Goal: Task Accomplishment & Management: Use online tool/utility

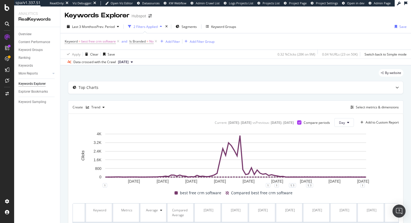
scroll to position [35, 0]
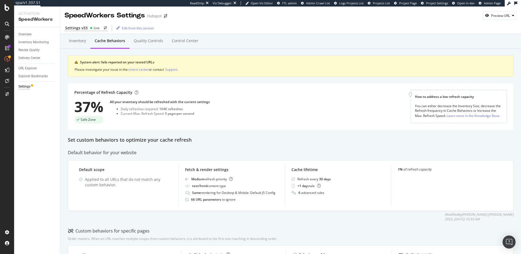
click at [338, 126] on div "Percentage of Refresh Capacity 37% Safe Zone All your inventory should be refre…" at bounding box center [291, 106] width 446 height 47
click at [17, 34] on div "Overview Inventory Monitoring Render Quality Delivery Center URL Explorer Explo…" at bounding box center [37, 140] width 46 height 226
click at [20, 33] on div "Overview" at bounding box center [24, 35] width 13 height 6
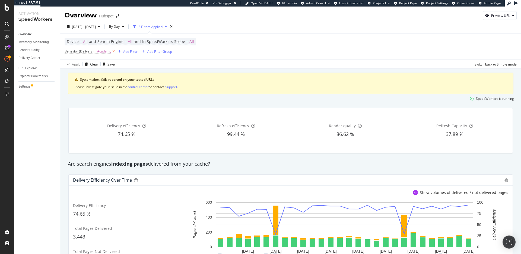
click at [113, 52] on icon at bounding box center [113, 51] width 5 height 5
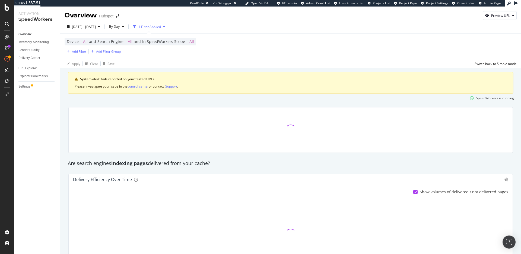
click at [211, 101] on div "SpeedWorkers is running" at bounding box center [290, 97] width 451 height 9
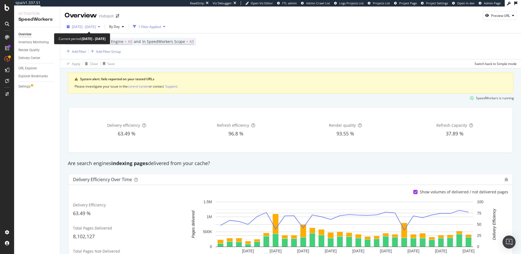
click at [96, 27] on span "[DATE] - [DATE]" at bounding box center [84, 26] width 24 height 5
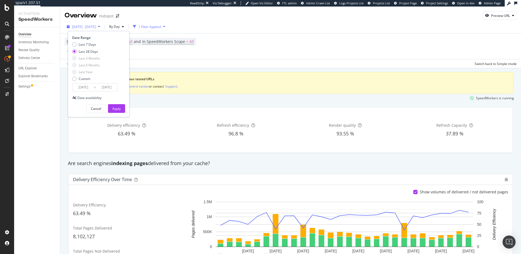
click at [96, 27] on span "[DATE] - [DATE]" at bounding box center [84, 26] width 24 height 5
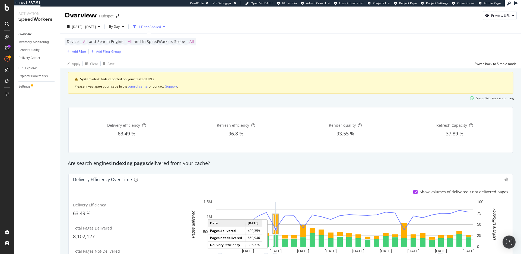
click at [275, 218] on rect "A chart." at bounding box center [276, 224] width 4 height 18
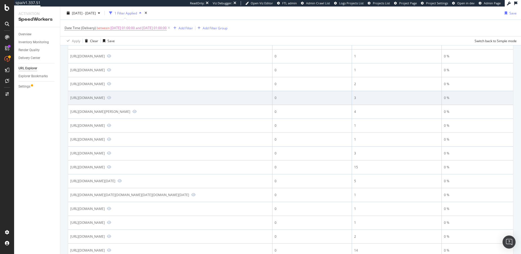
scroll to position [242, 0]
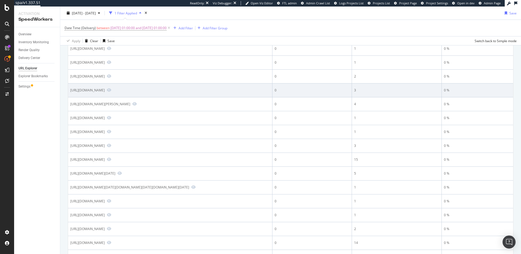
click at [105, 92] on div "https://www.hubspot.com/_hcms/forms/embed/v3/form/53/dd3abfde-a04d-4a60-8e01-58…" at bounding box center [87, 90] width 34 height 5
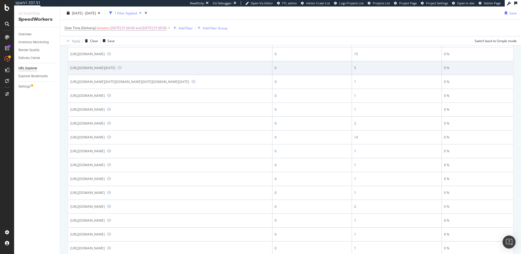
scroll to position [442, 0]
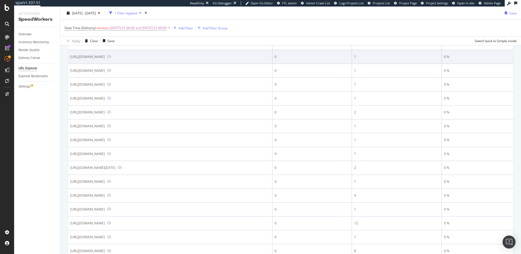
click at [105, 59] on div "https://www.hubspot.com/crm/e010a?utm_source=demandgen&utm_medium=paid&utm_camp…" at bounding box center [87, 56] width 34 height 5
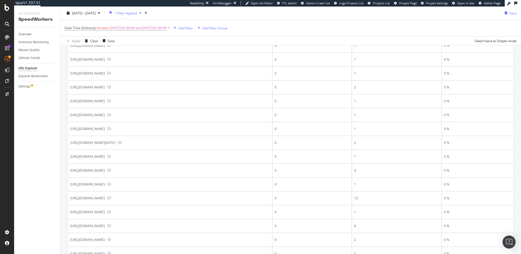
scroll to position [490, 0]
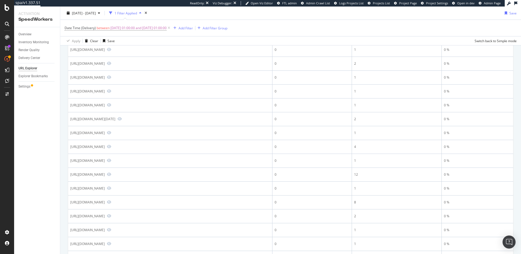
click at [105, 24] on div "https://www.hubspot.com/use-case/generate-leads?op=1&%25252525252520controlsVis…" at bounding box center [87, 22] width 34 height 5
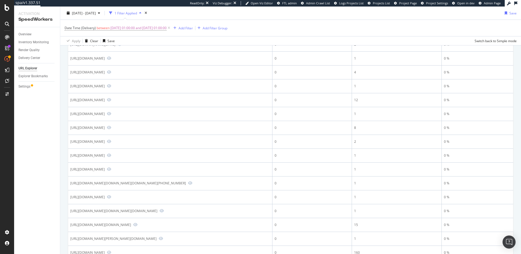
scroll to position [568, 0]
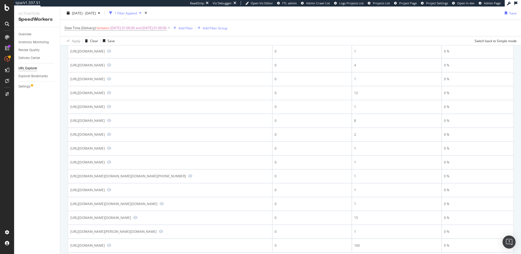
scroll to position [631, 0]
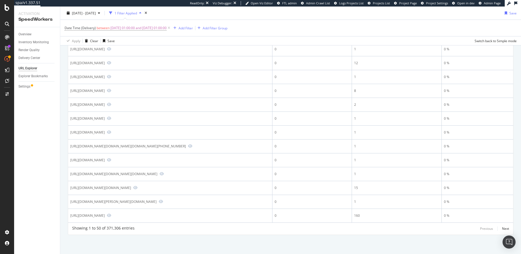
scroll to position [810, 0]
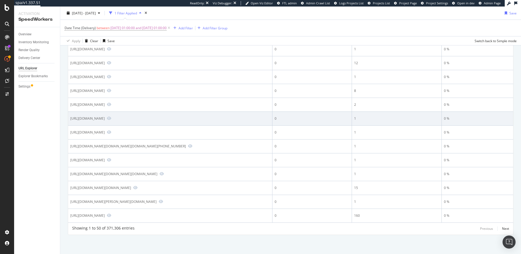
click at [105, 121] on div "https://www.hubspot.com/crm/cr108?utm_source=demandgen&utm_medium=paid&utm_camp…" at bounding box center [87, 118] width 34 height 5
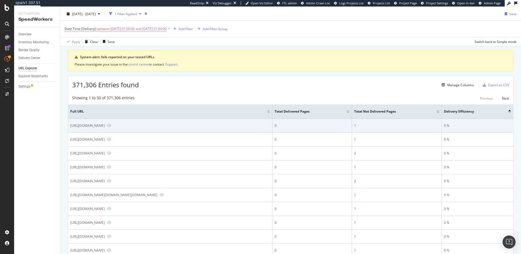
scroll to position [0, 0]
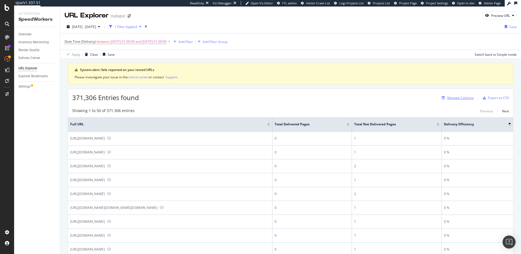
click at [455, 98] on div "Manage Columns" at bounding box center [461, 97] width 27 height 5
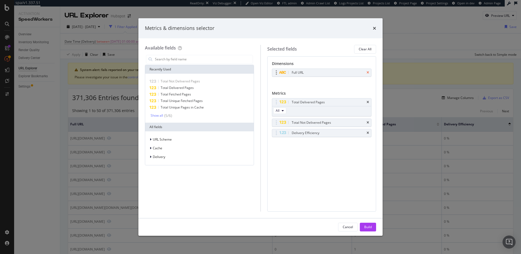
click at [369, 71] on icon "times" at bounding box center [368, 72] width 2 height 3
click at [184, 158] on div "Delivery" at bounding box center [199, 157] width 106 height 8
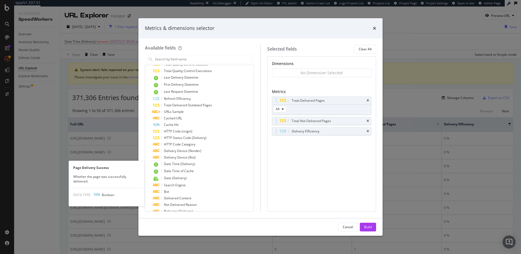
scroll to position [218, 0]
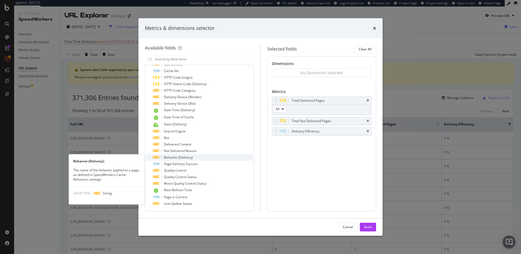
click at [200, 157] on div "Behavior (Delivery)" at bounding box center [203, 157] width 100 height 7
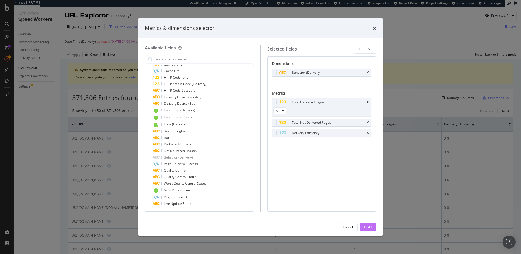
click at [371, 226] on div "Build" at bounding box center [368, 226] width 8 height 5
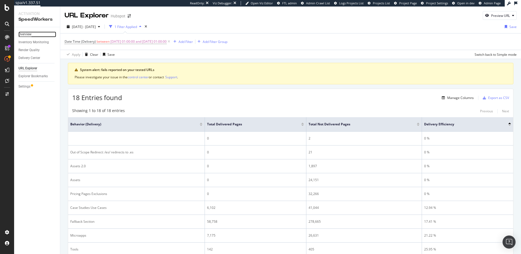
click at [28, 34] on div "Overview" at bounding box center [24, 35] width 13 height 6
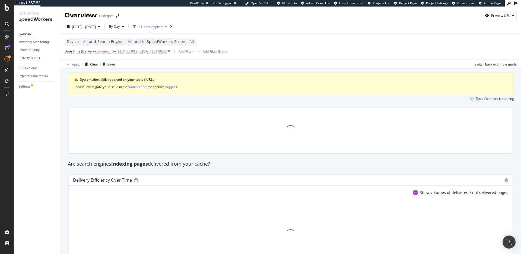
click at [171, 51] on icon at bounding box center [169, 51] width 5 height 5
click at [198, 63] on div "Apply Clear Save Switch back to Simple mode" at bounding box center [290, 63] width 461 height 9
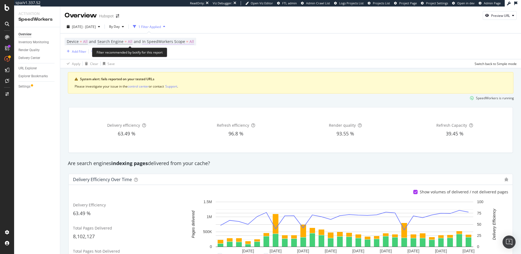
click at [165, 43] on span "In SpeedWorkers Scope" at bounding box center [163, 41] width 43 height 5
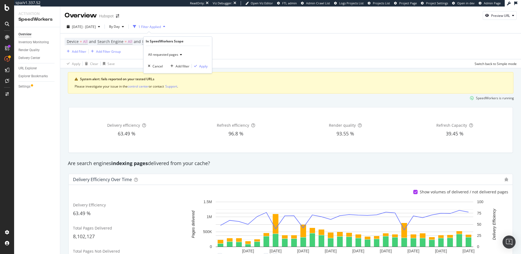
click at [167, 56] on span "All requested pages" at bounding box center [163, 54] width 30 height 5
click at [165, 74] on span "Only SpeedWorkers scope" at bounding box center [171, 73] width 40 height 5
click at [204, 66] on div "Apply" at bounding box center [203, 66] width 8 height 5
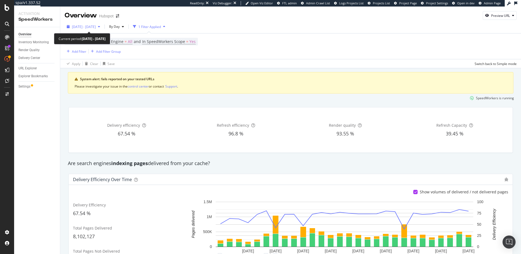
click at [92, 26] on span "[DATE] - [DATE]" at bounding box center [84, 26] width 24 height 5
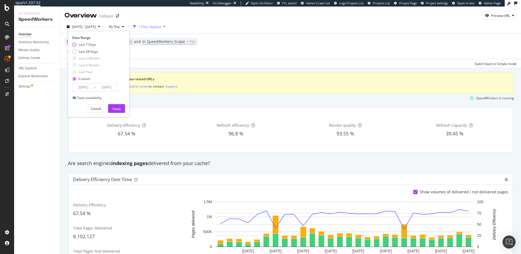
click at [86, 43] on div "Last 7 Days" at bounding box center [87, 44] width 17 height 5
type input "2025/09/26"
type input "2025/10/02"
click at [113, 108] on div "Apply" at bounding box center [116, 108] width 8 height 5
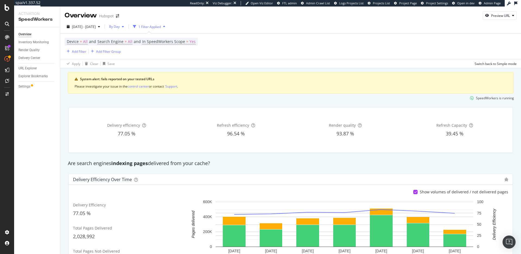
click at [126, 29] on div "By Day" at bounding box center [116, 27] width 19 height 8
click at [126, 40] on div "By Hour" at bounding box center [128, 37] width 23 height 8
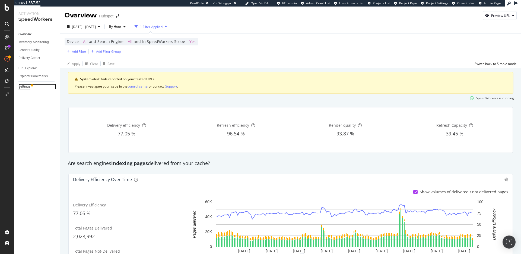
click at [25, 87] on div "Settings" at bounding box center [24, 87] width 12 height 6
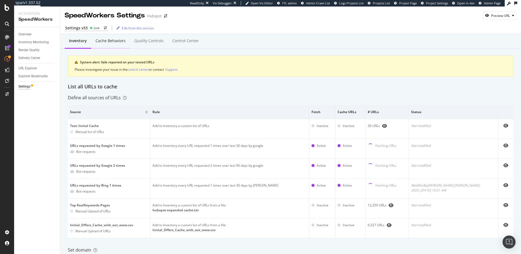
click at [122, 45] on div "Cache behaviors" at bounding box center [110, 41] width 39 height 15
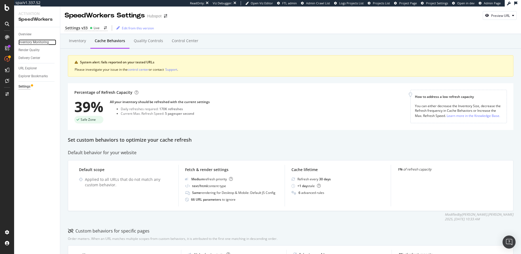
click at [40, 43] on div "Inventory Monitoring" at bounding box center [33, 42] width 30 height 6
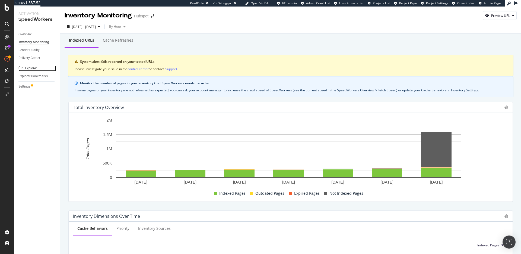
click at [32, 67] on div "URL Explorer" at bounding box center [27, 68] width 18 height 6
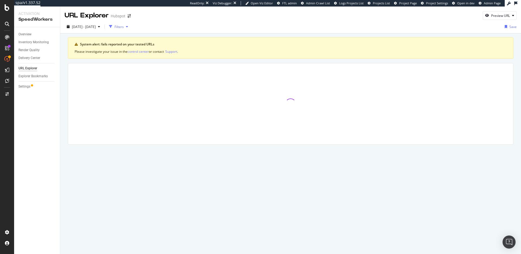
click at [124, 27] on div "Filters" at bounding box center [119, 26] width 9 height 5
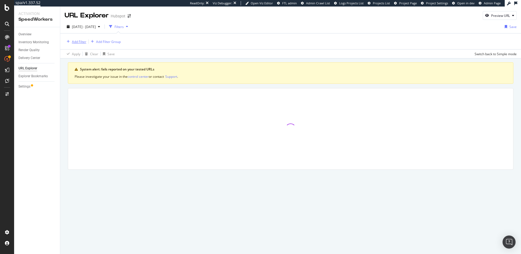
click at [79, 40] on div "Add Filter" at bounding box center [79, 41] width 14 height 5
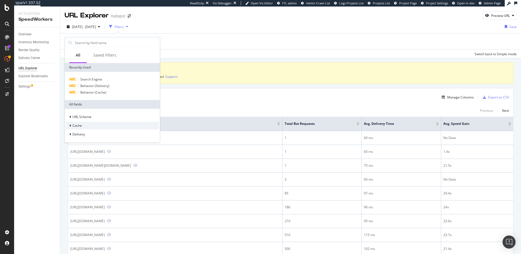
click at [83, 126] on div "Cache" at bounding box center [112, 126] width 93 height 8
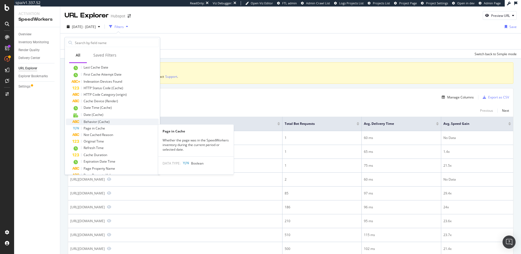
scroll to position [93, 0]
click at [118, 127] on div "Page in Cache" at bounding box center [116, 127] width 86 height 7
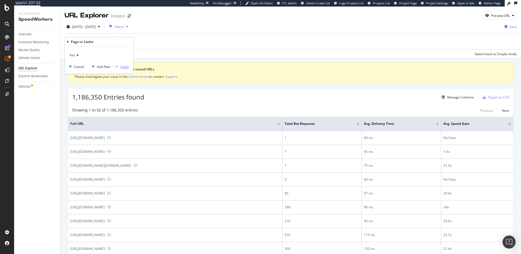
click at [124, 67] on div "Apply" at bounding box center [125, 66] width 8 height 5
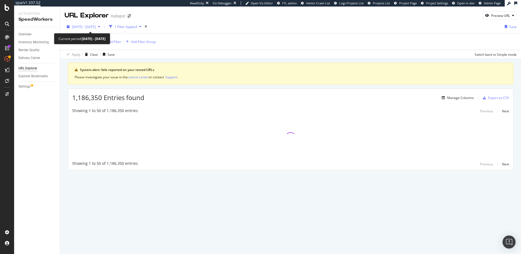
click at [96, 24] on span "2025 Sep. 26th - Oct. 2nd" at bounding box center [84, 26] width 24 height 5
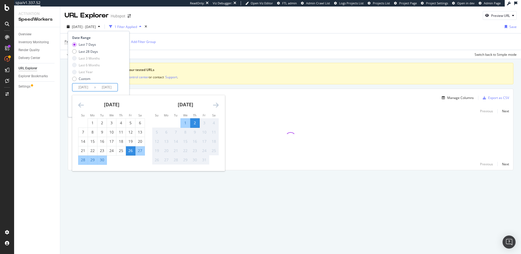
click at [93, 87] on input "2025/09/26" at bounding box center [84, 87] width 22 height 8
click at [198, 124] on div "2" at bounding box center [194, 122] width 9 height 5
type input "2025/10/02"
click at [125, 79] on div "Date Range Last 7 Days Last 28 Days Last 3 Months Last 6 Months Last Year Custo…" at bounding box center [99, 74] width 62 height 86
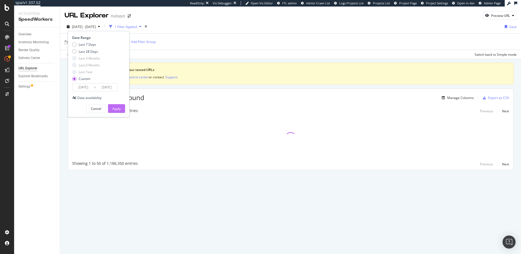
click at [116, 108] on div "Apply" at bounding box center [116, 108] width 8 height 5
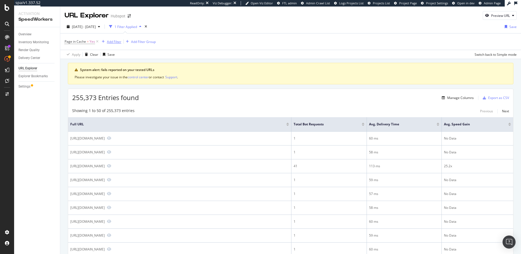
click at [109, 41] on div "Add Filter" at bounding box center [114, 41] width 14 height 5
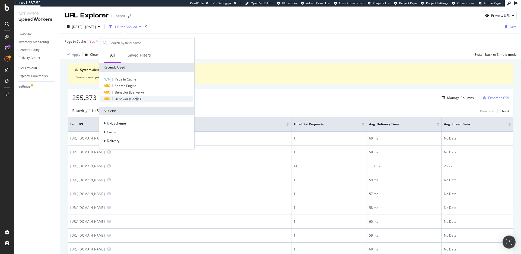
click at [137, 98] on span "Behavior (Cache)" at bounding box center [128, 98] width 26 height 5
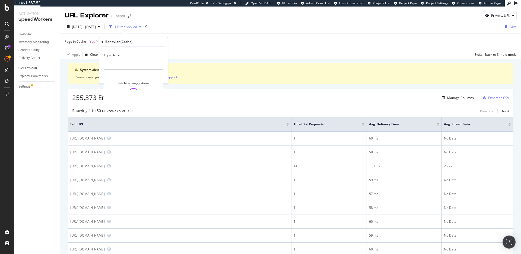
click at [126, 62] on input "text" at bounding box center [133, 65] width 59 height 9
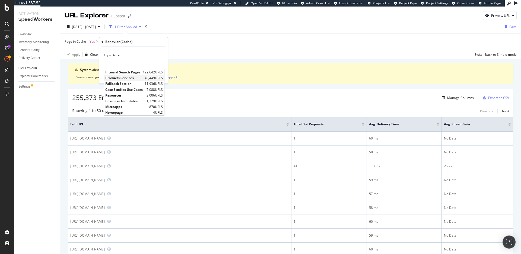
click at [131, 78] on span "Products Services" at bounding box center [124, 77] width 38 height 5
type input "Products Services"
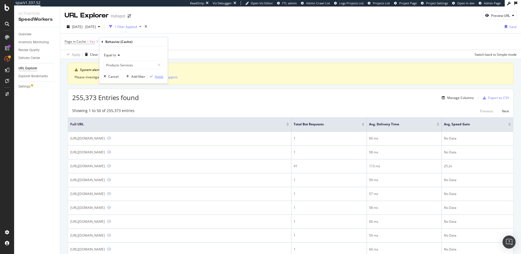
click at [158, 77] on div "Apply" at bounding box center [159, 76] width 8 height 5
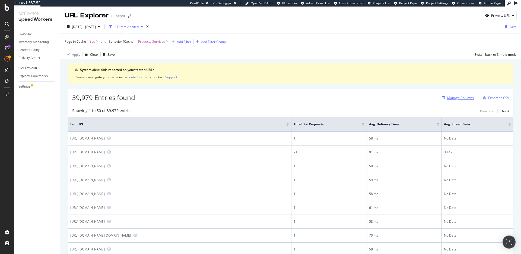
click at [454, 99] on div "Manage Columns" at bounding box center [461, 97] width 27 height 5
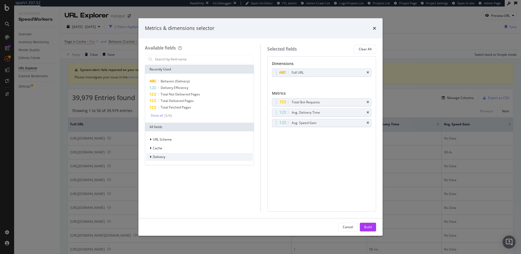
click at [170, 159] on div "Delivery" at bounding box center [199, 157] width 106 height 8
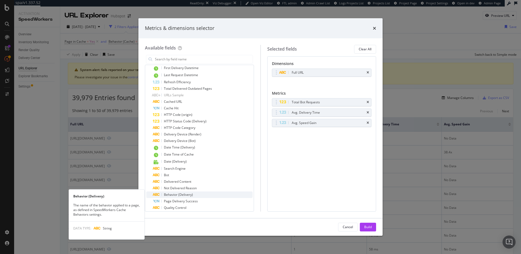
scroll to position [180, 0]
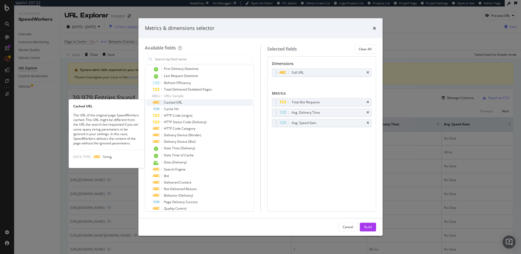
click at [185, 103] on div "Cached URL" at bounding box center [203, 102] width 100 height 7
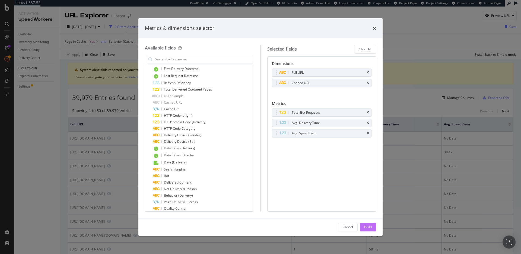
click at [366, 230] on div "Build" at bounding box center [368, 227] width 8 height 8
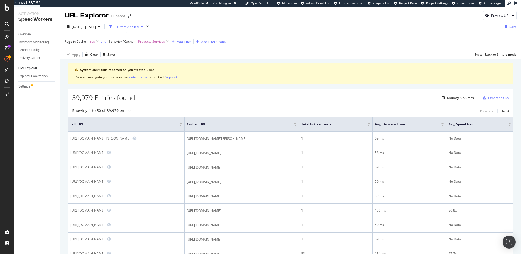
click at [193, 113] on div "Showing 1 to 50 of 39,979 entries Previous Next" at bounding box center [290, 111] width 445 height 7
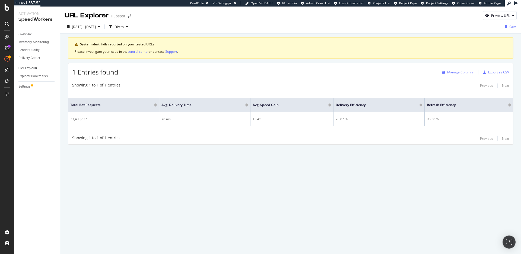
click at [463, 73] on div "Manage Columns" at bounding box center [461, 72] width 27 height 5
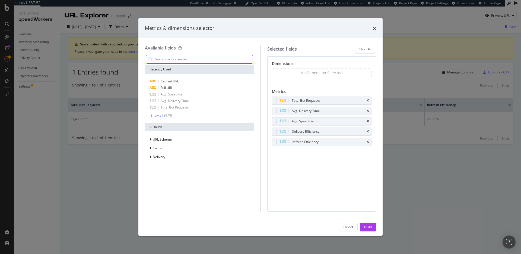
click at [185, 58] on input "modal" at bounding box center [204, 59] width 98 height 8
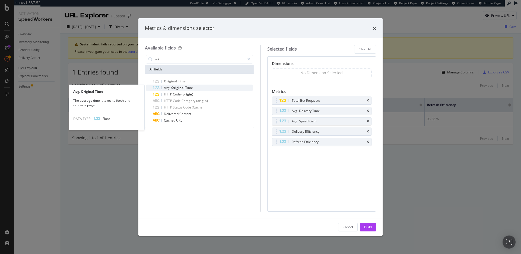
type input "ori"
click at [198, 87] on div "Avg. Original Time" at bounding box center [203, 87] width 100 height 7
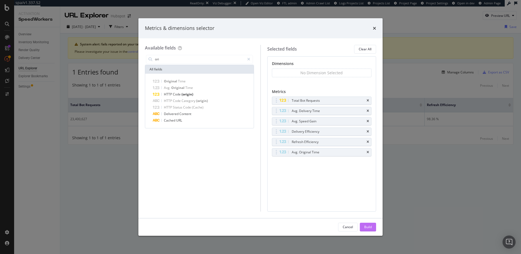
click at [367, 226] on div "Build" at bounding box center [368, 226] width 8 height 5
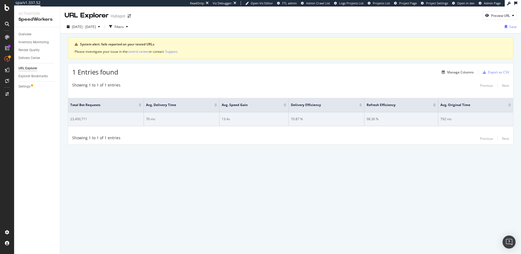
click at [443, 119] on div "792 ms" at bounding box center [476, 118] width 71 height 5
copy div "792"
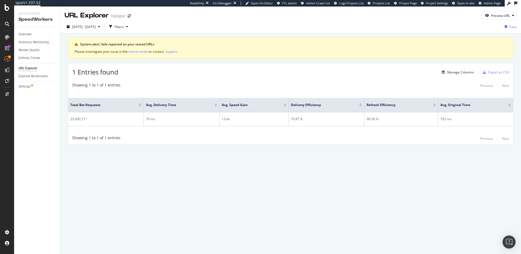
click at [270, 182] on div "URL Explorer Hubspot Preview URL 2025 Aug. 27th - Oct. 2nd Filters Save System …" at bounding box center [290, 130] width 461 height 247
click at [233, 146] on div "System alert: fails reported on your tested URLs Please investigate your issue …" at bounding box center [290, 98] width 461 height 130
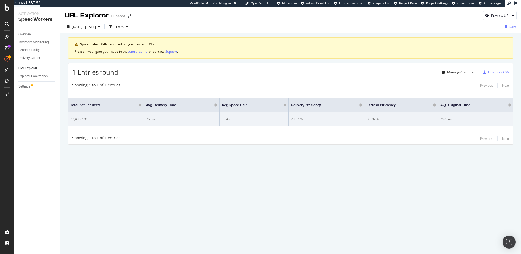
click at [226, 118] on div "13.4x" at bounding box center [254, 118] width 64 height 5
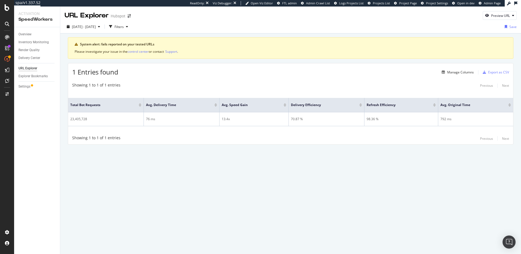
click at [248, 149] on div "System alert: fails reported on your tested URLs Please investigate your issue …" at bounding box center [290, 98] width 461 height 130
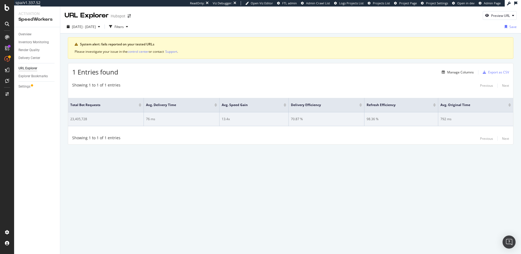
click at [444, 119] on div "792 ms" at bounding box center [476, 118] width 71 height 5
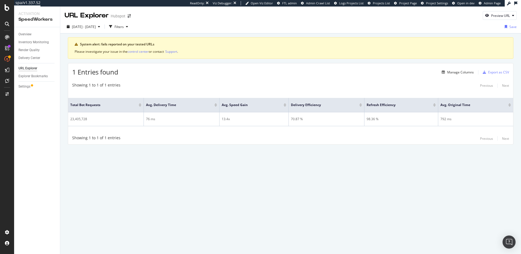
click at [426, 159] on div "System alert: fails reported on your tested URLs Please investigate your issue …" at bounding box center [290, 98] width 461 height 130
click at [206, 169] on div "URL Explorer Hubspot Preview URL 2025 Aug. 27th - Oct. 2nd Filters Save System …" at bounding box center [290, 130] width 461 height 247
click at [277, 174] on div "URL Explorer Hubspot Preview URL 2025 Aug. 27th - Oct. 2nd Filters Save System …" at bounding box center [290, 130] width 461 height 247
click at [307, 196] on div "URL Explorer Hubspot Preview URL 2025 Aug. 27th - Oct. 2nd Filters Save System …" at bounding box center [290, 130] width 461 height 247
click at [282, 198] on div "URL Explorer Hubspot Preview URL 2025 Aug. 27th - Oct. 2nd Filters Save System …" at bounding box center [290, 130] width 461 height 247
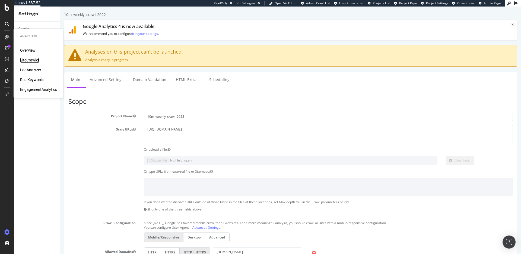
click at [31, 59] on div "SiteCrawler" at bounding box center [29, 59] width 19 height 5
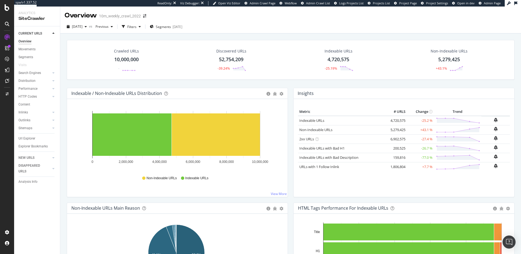
drag, startPoint x: 27, startPoint y: 138, endPoint x: 154, endPoint y: 101, distance: 132.0
click at [27, 138] on div "Url Explorer" at bounding box center [26, 139] width 17 height 6
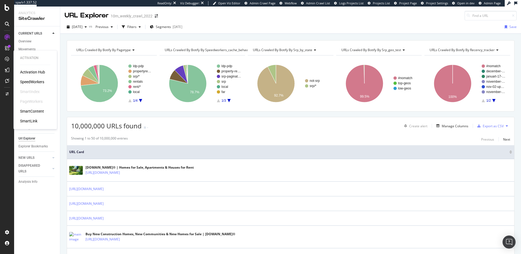
click at [29, 80] on div "SpeedWorkers" at bounding box center [32, 81] width 24 height 5
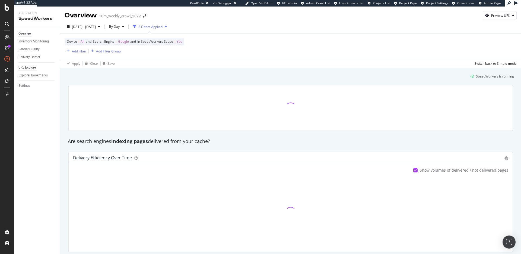
click at [30, 68] on div "URL Explorer" at bounding box center [27, 68] width 18 height 6
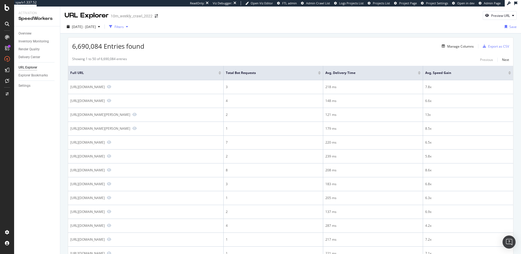
click at [124, 27] on div "Filters" at bounding box center [119, 26] width 9 height 5
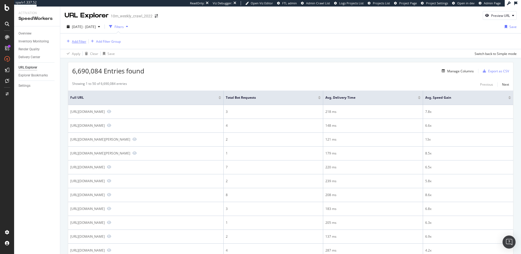
click at [77, 42] on div "Add Filter" at bounding box center [79, 41] width 14 height 5
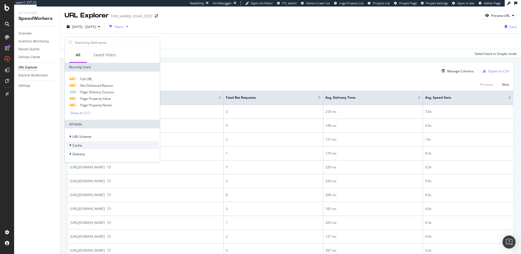
click at [90, 146] on div "Cache" at bounding box center [112, 145] width 93 height 8
click at [95, 154] on div "Delivery" at bounding box center [112, 154] width 93 height 8
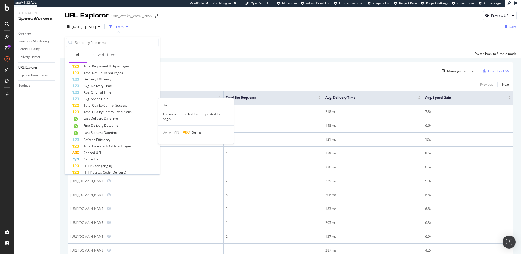
scroll to position [246, 0]
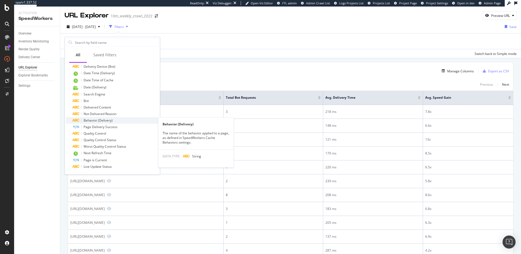
click at [114, 121] on div "Behavior (Delivery)" at bounding box center [116, 120] width 86 height 7
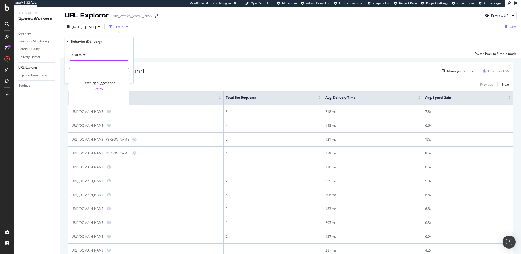
click at [100, 64] on input "text" at bounding box center [99, 64] width 59 height 9
click at [93, 78] on span "news insights" at bounding box center [92, 77] width 42 height 5
type input "news insights"
click at [123, 78] on div "Apply" at bounding box center [125, 76] width 8 height 5
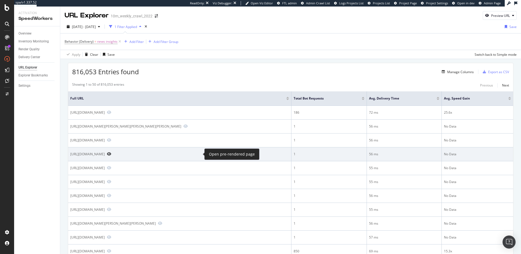
click at [111, 154] on icon "Preview https://www.realtor.com/news/search/?q=old+farm+road+wilbraham&size=n_5…" at bounding box center [109, 154] width 4 height 4
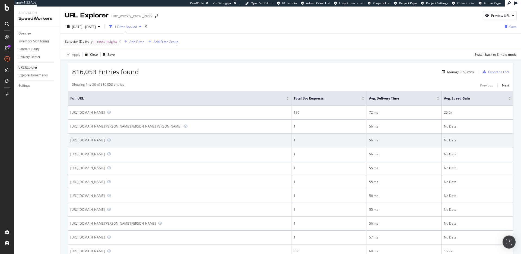
click at [105, 140] on div "https://www.realtor.com/news/search/?q=3rivers+fcu+check+deposit+clearing+time&…" at bounding box center [87, 140] width 34 height 5
copy div "https://www.realtor.com/news/search/?q=3rivers+fcu+check+deposit+clearing+time&…"
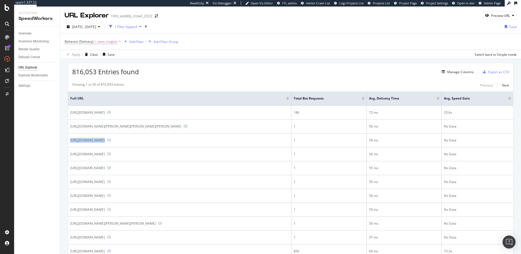
scroll to position [117, 0]
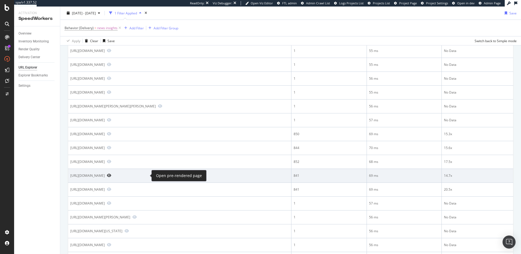
click at [111, 176] on icon "Preview https://www.realtor.com/research/topics/other/" at bounding box center [109, 175] width 4 height 4
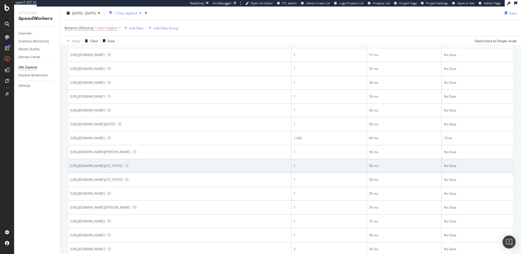
scroll to position [362, 0]
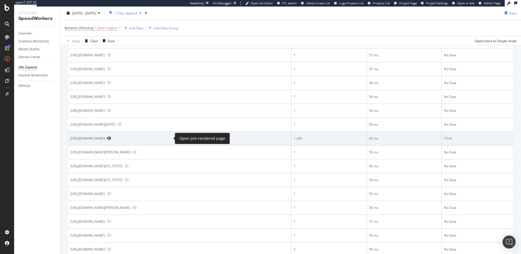
click at [111, 137] on icon "Preview https://www.realtor.com/research/topics/local-market-insights/" at bounding box center [109, 138] width 4 height 4
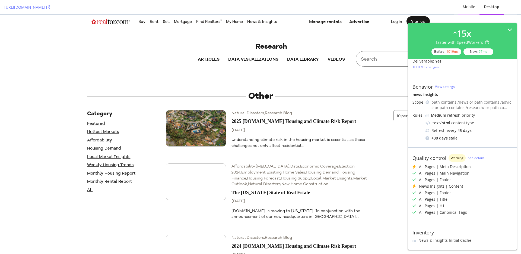
click at [473, 7] on div "Mobile" at bounding box center [469, 6] width 12 height 5
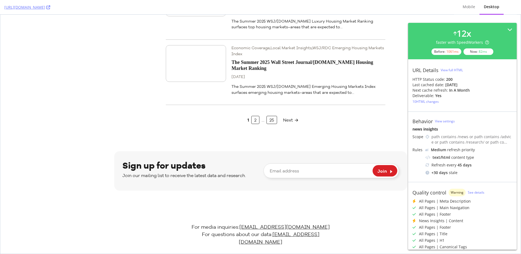
scroll to position [474, 0]
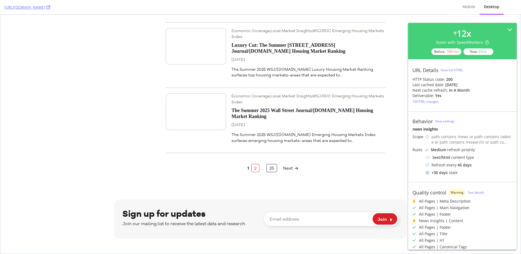
click at [253, 164] on link "2" at bounding box center [255, 168] width 8 height 8
